Goal: Transaction & Acquisition: Purchase product/service

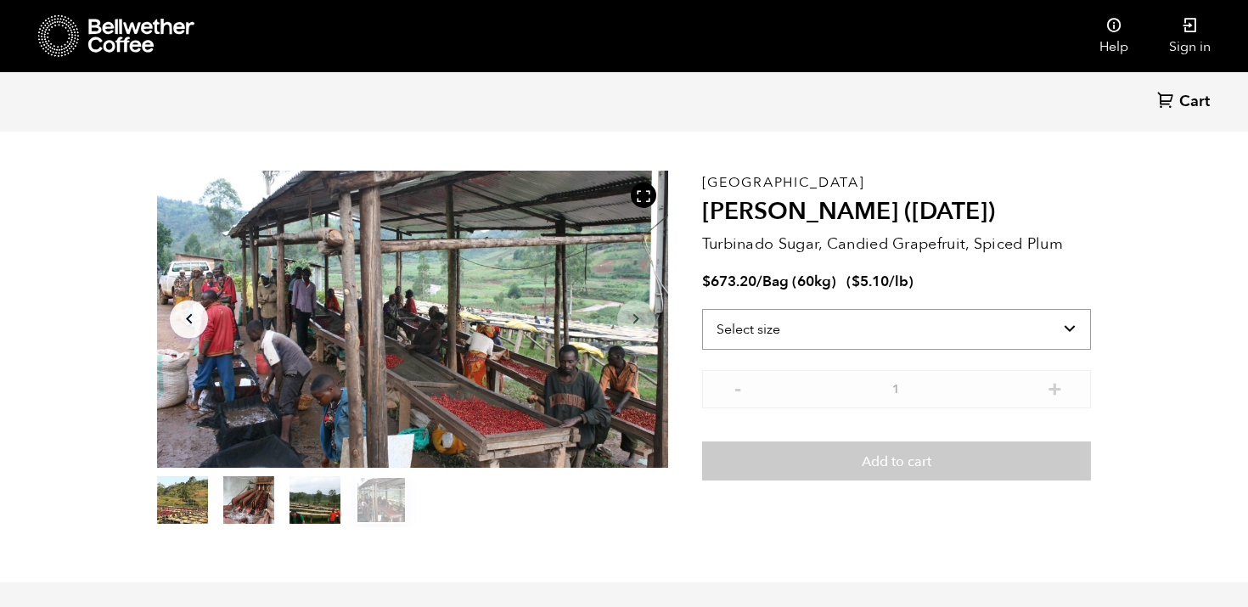
scroll to position [56, 0]
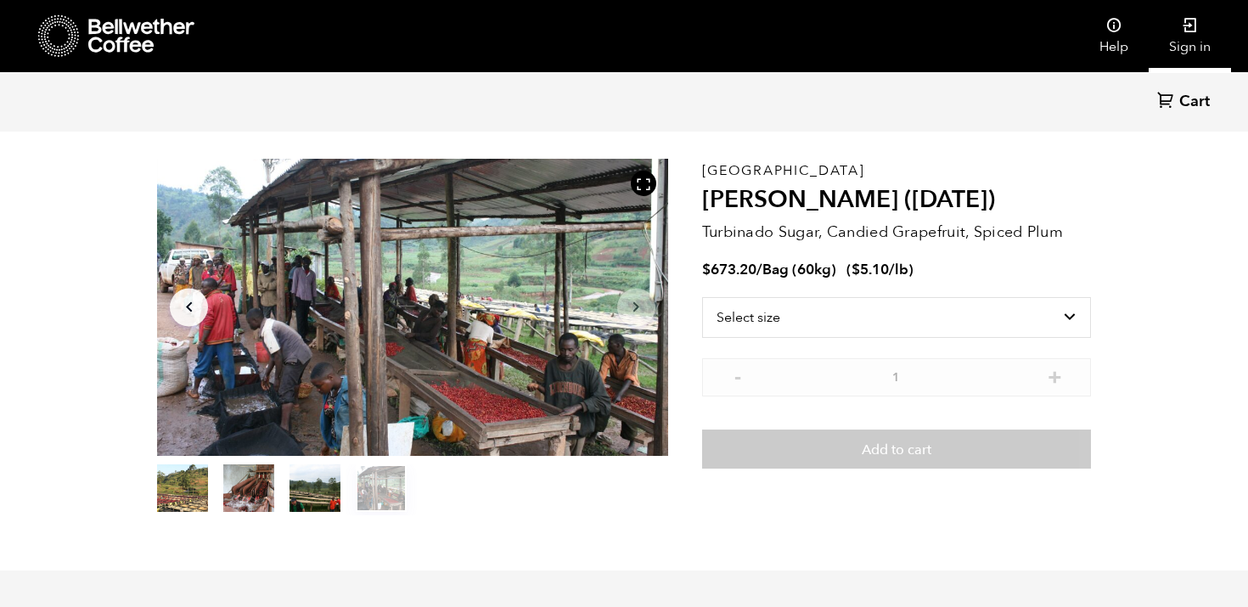
click at [1205, 39] on link "Sign in" at bounding box center [1190, 36] width 82 height 72
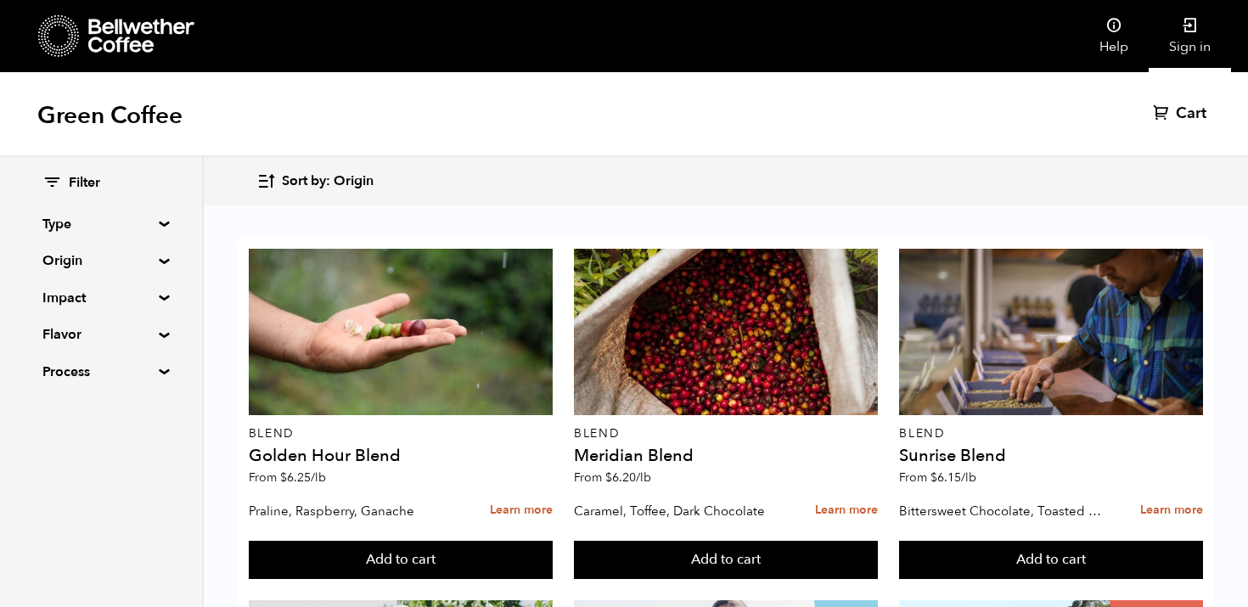
click at [1203, 30] on link "Sign in" at bounding box center [1190, 36] width 82 height 72
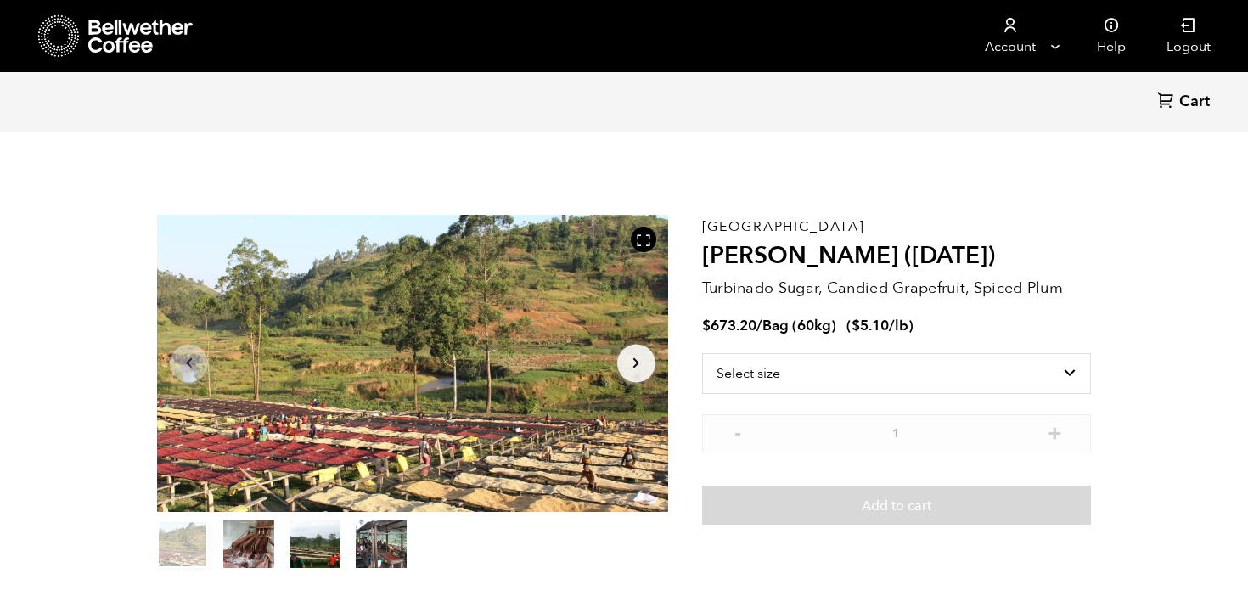
scroll to position [739, 904]
click at [1061, 372] on select "Select size Bag (60kg) (132 lbs)" at bounding box center [896, 373] width 389 height 41
select select "bag-3"
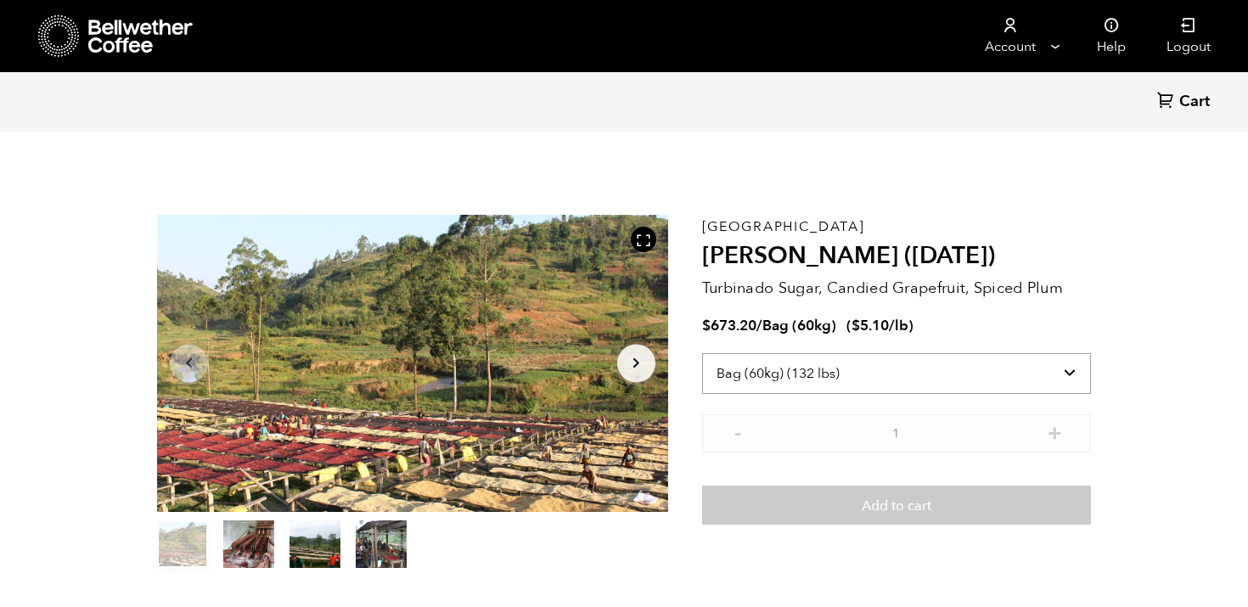
click at [702, 353] on select "Select size Bag (60kg) (132 lbs)" at bounding box center [896, 373] width 389 height 41
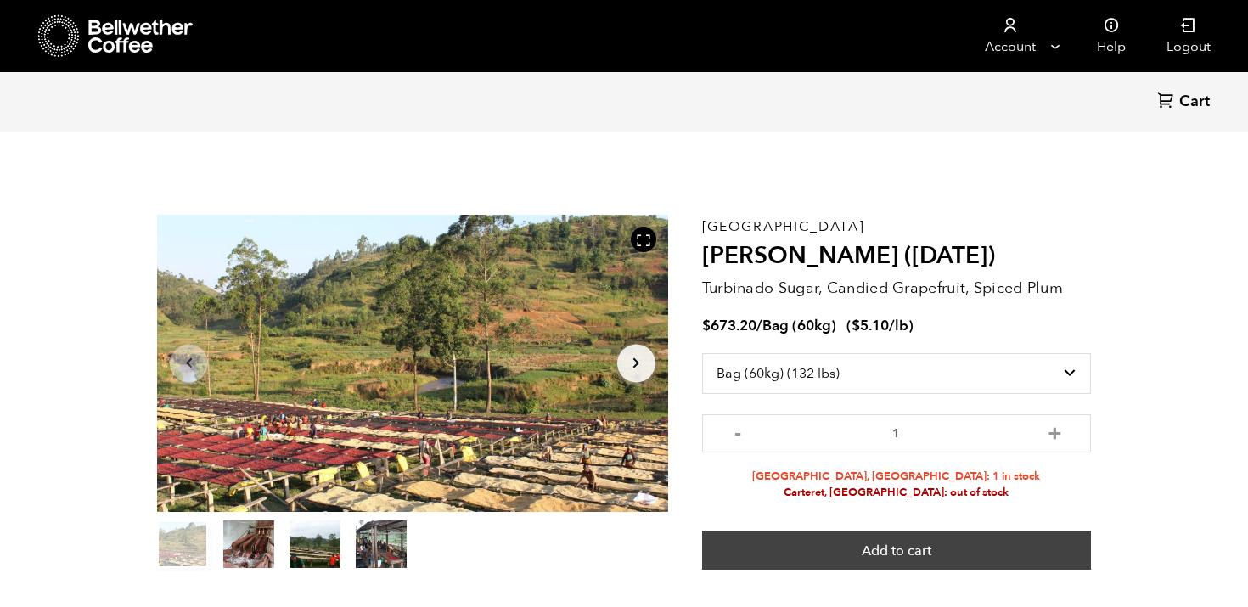
click at [912, 544] on button "Add to cart" at bounding box center [896, 550] width 389 height 39
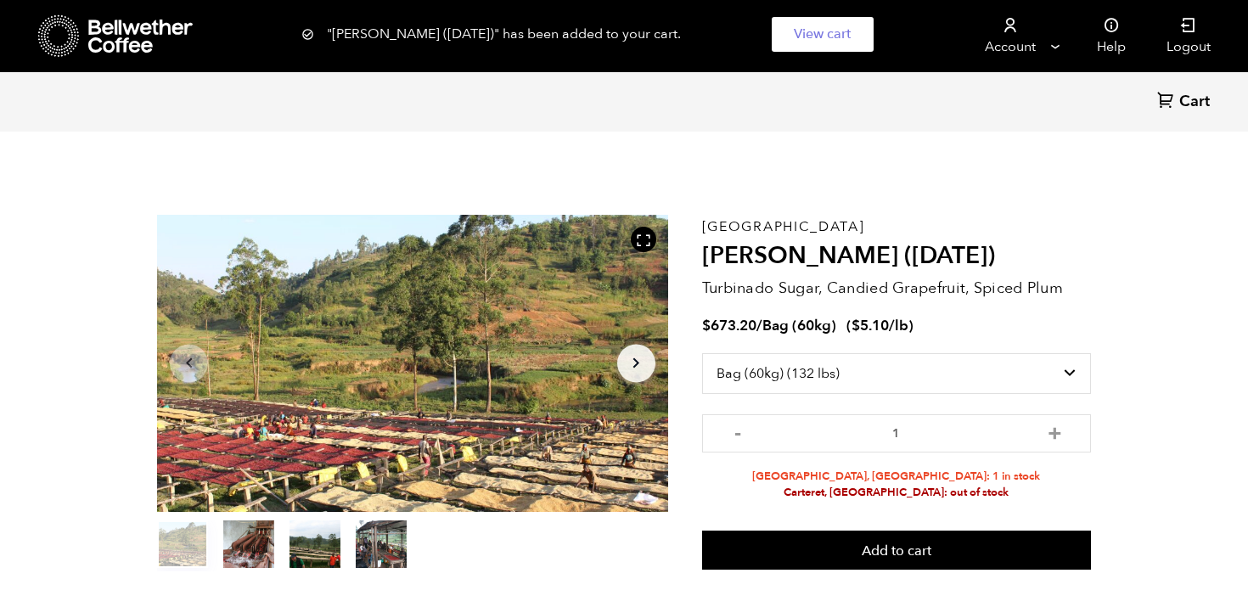
click at [1192, 99] on span "Cart" at bounding box center [1194, 102] width 31 height 20
